Goal: Book appointment/travel/reservation

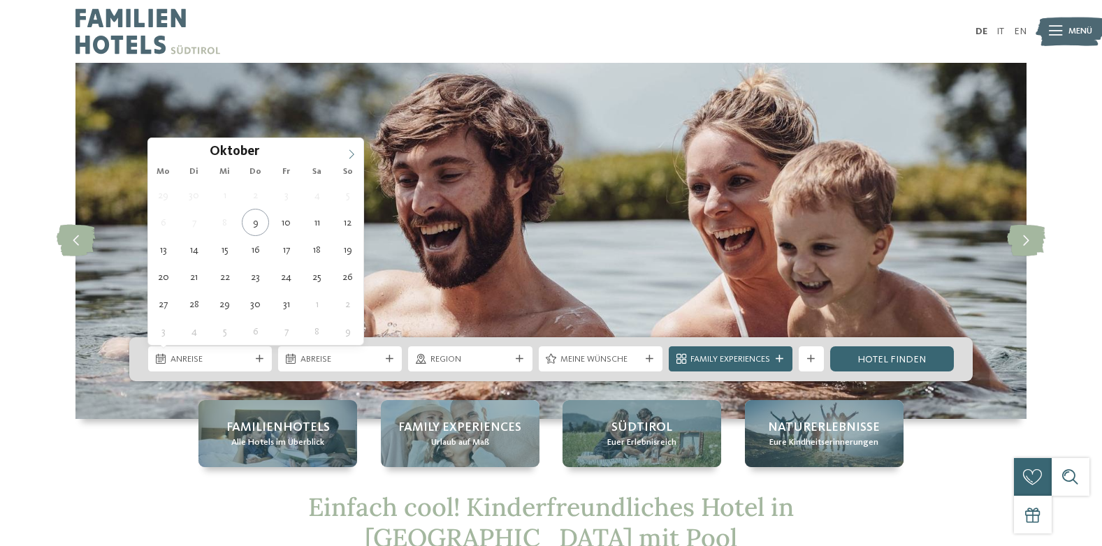
drag, startPoint x: 0, startPoint y: 0, endPoint x: 353, endPoint y: 149, distance: 382.9
click at [353, 149] on span at bounding box center [352, 150] width 24 height 24
type input "****"
click at [353, 149] on span at bounding box center [352, 150] width 24 height 24
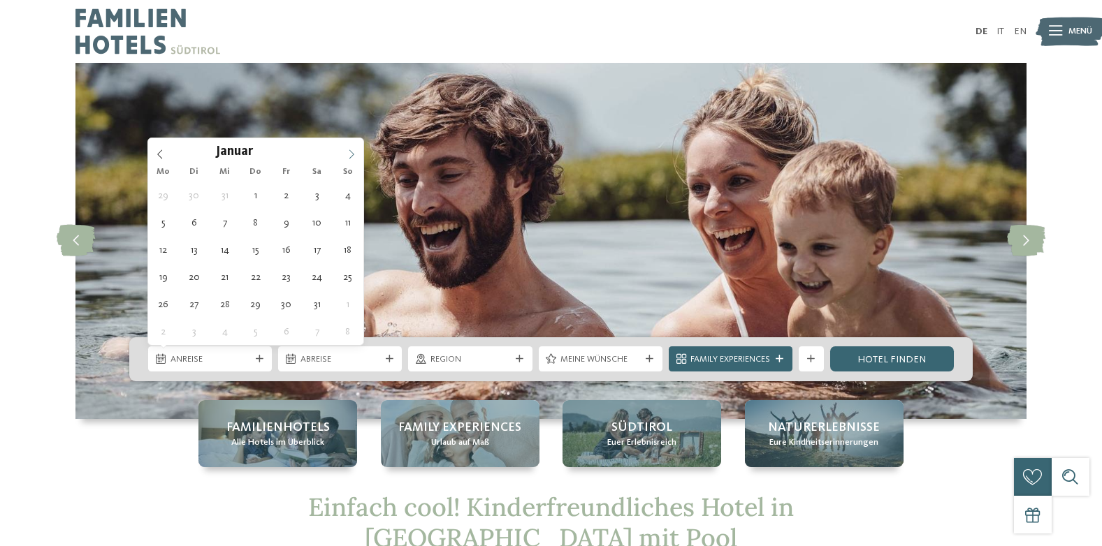
click at [353, 149] on span at bounding box center [352, 150] width 24 height 24
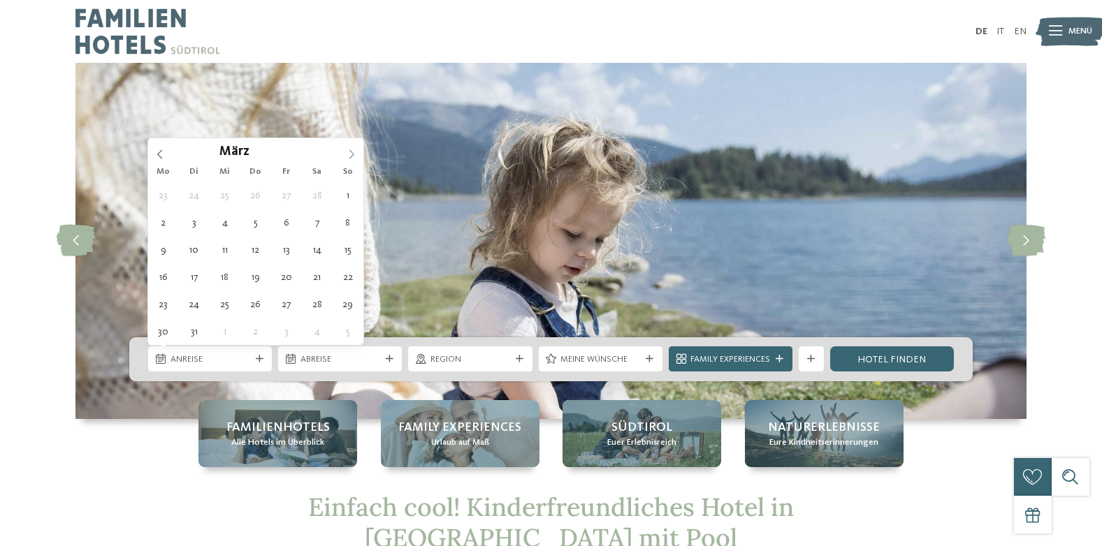
click at [353, 149] on span at bounding box center [352, 150] width 24 height 24
type div "[DATE]"
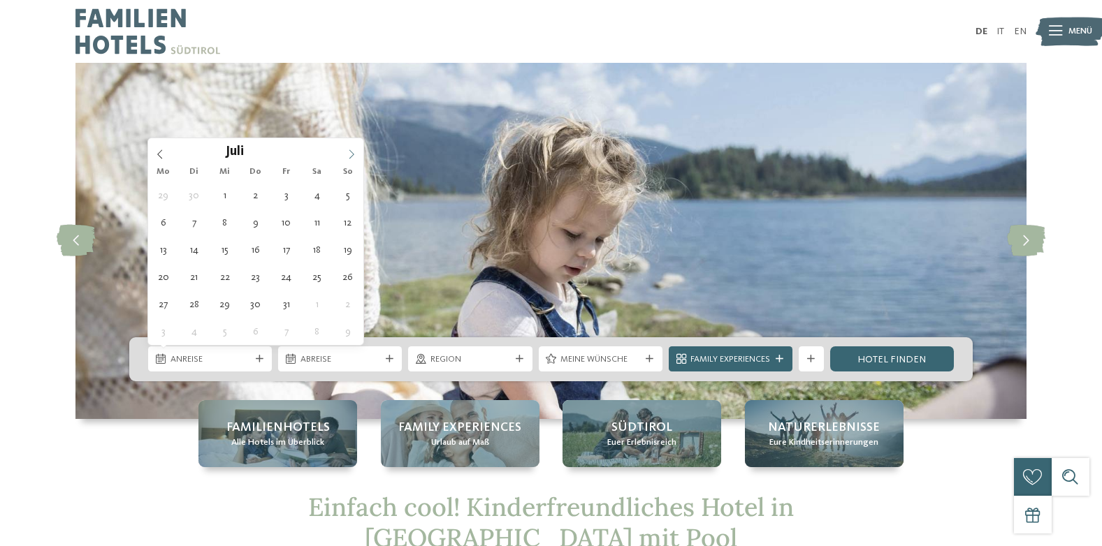
type input "****"
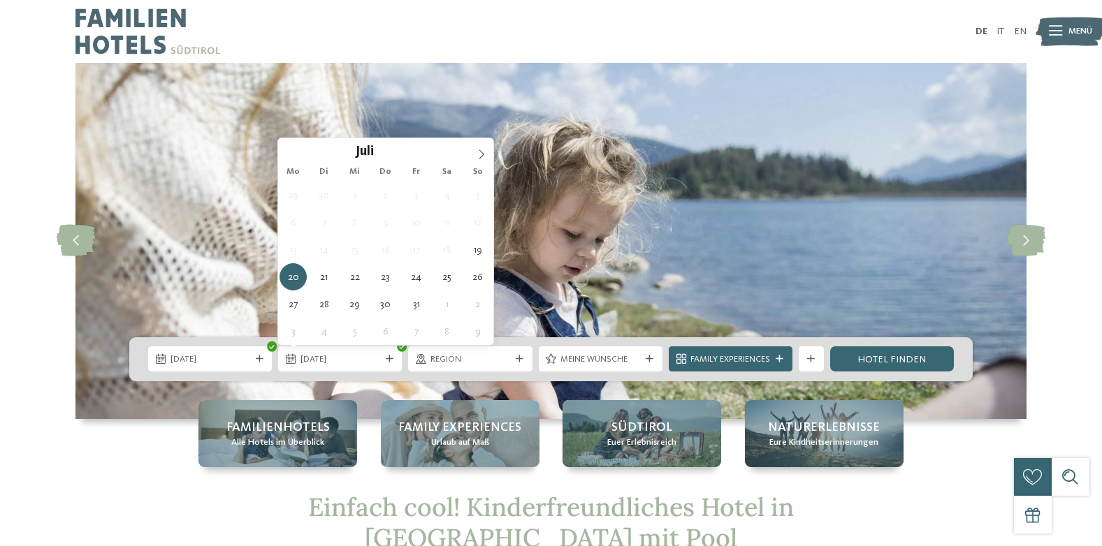
type div "[DATE]"
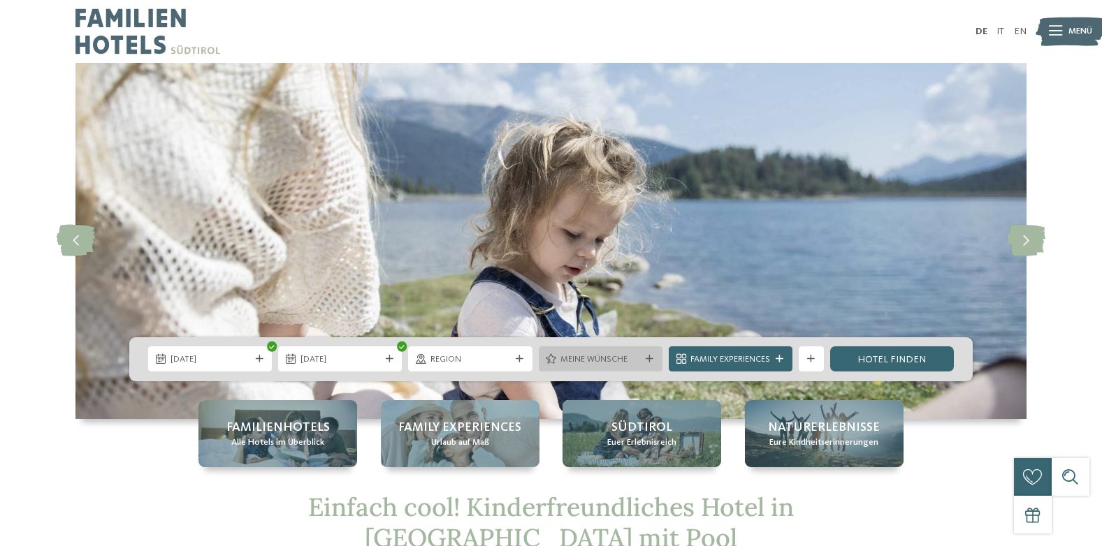
click at [562, 367] on div "Meine Wünsche" at bounding box center [601, 359] width 124 height 25
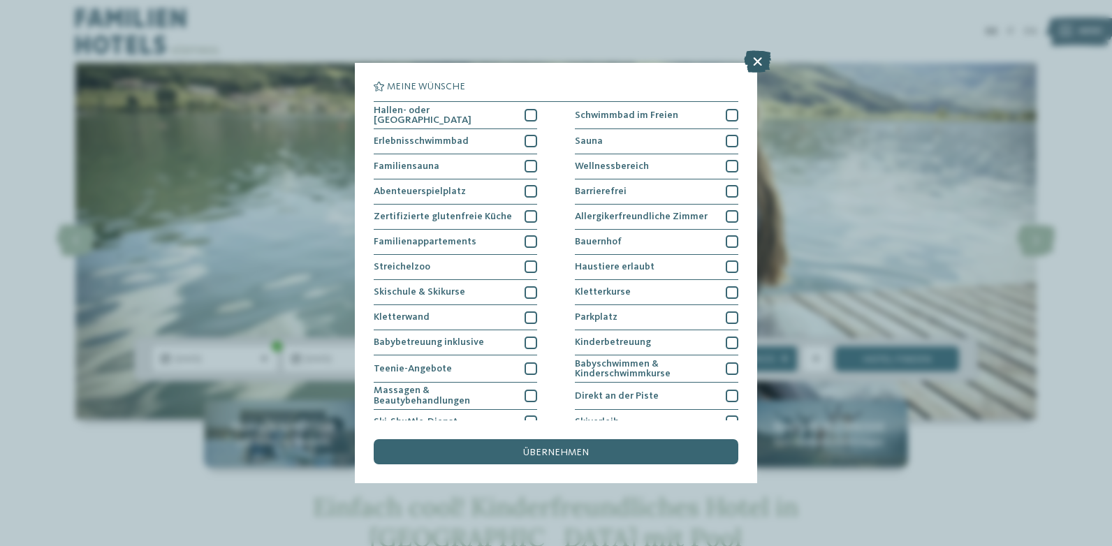
click at [766, 54] on icon at bounding box center [757, 61] width 27 height 22
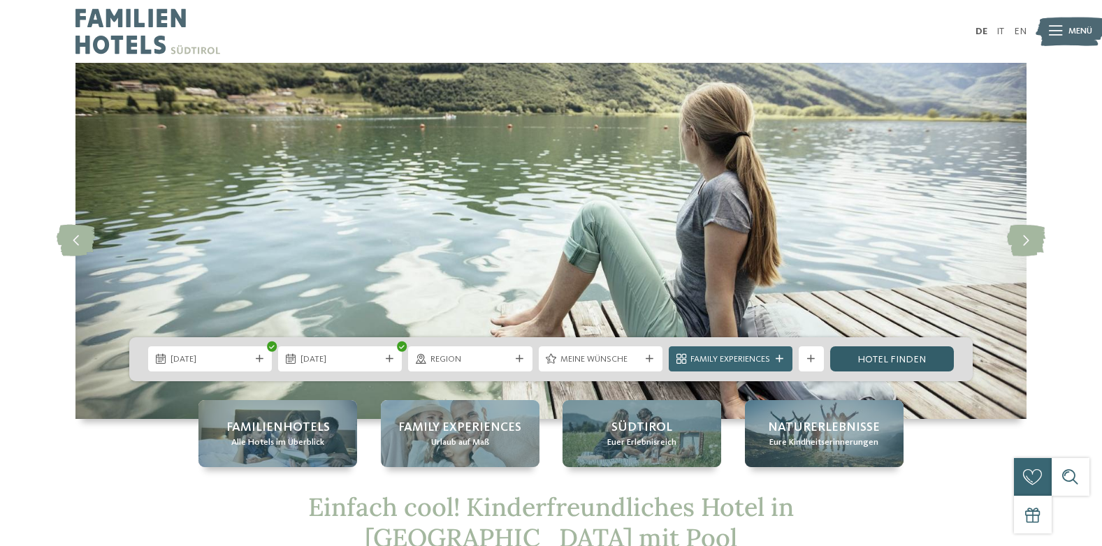
click at [850, 363] on link "Hotel finden" at bounding box center [892, 359] width 124 height 25
